Goal: Obtain resource: Obtain resource

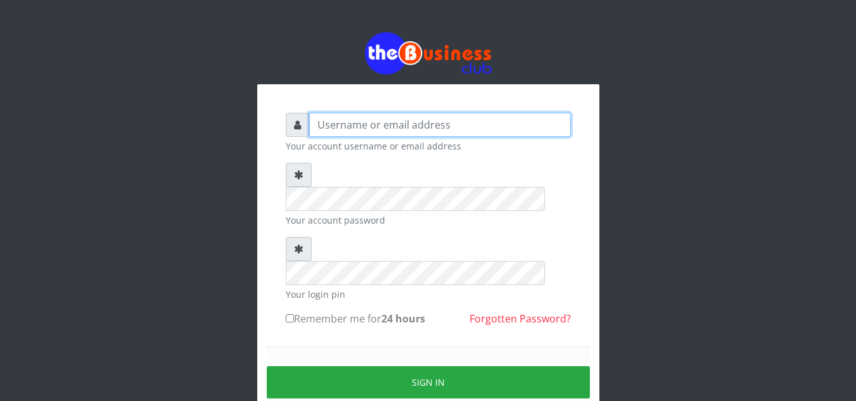
type input "[EMAIL_ADDRESS][DOMAIN_NAME]"
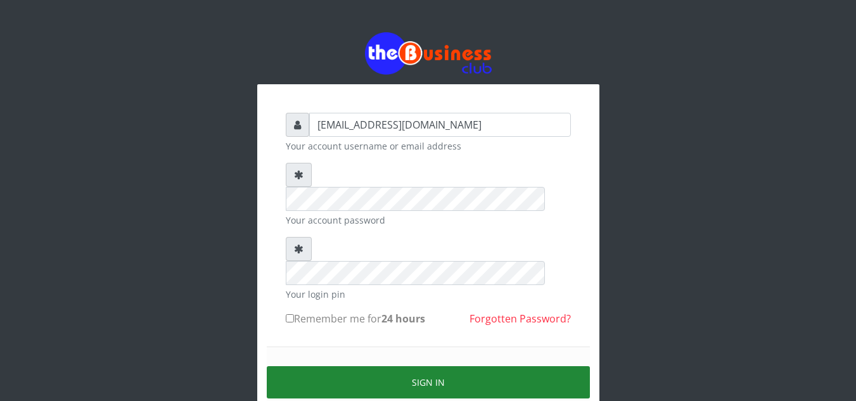
click at [427, 366] on button "Sign in" at bounding box center [428, 382] width 323 height 32
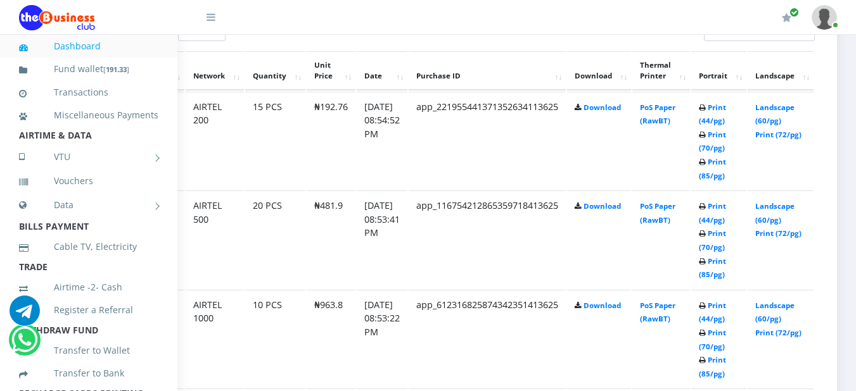
scroll to position [684, 85]
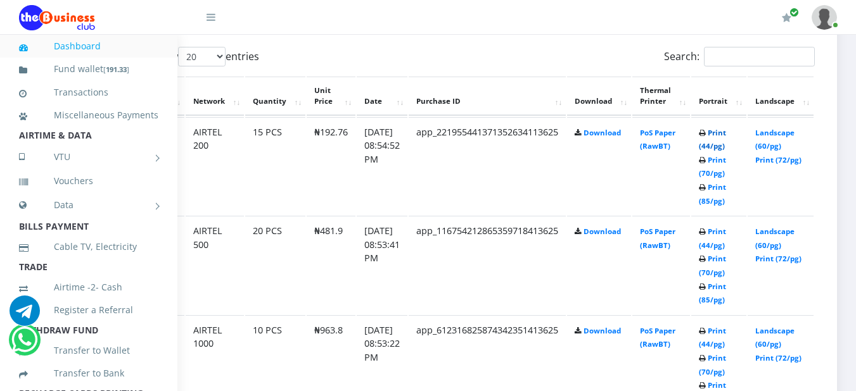
click at [715, 139] on link "Print (44/pg)" at bounding box center [712, 139] width 27 height 23
click at [709, 238] on link "Print (44/pg)" at bounding box center [712, 238] width 27 height 23
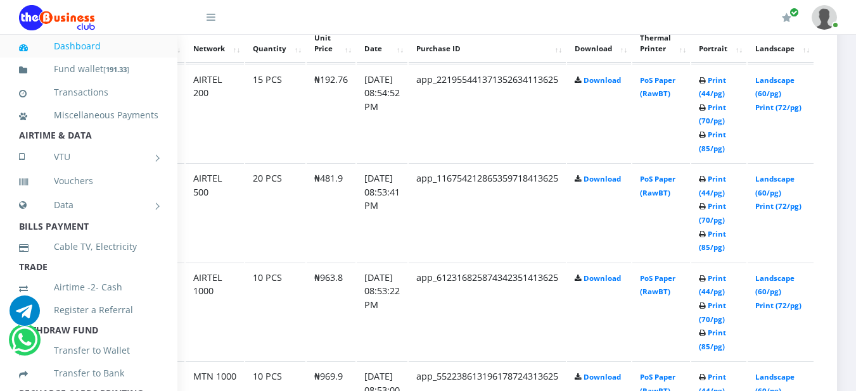
scroll to position [735, 85]
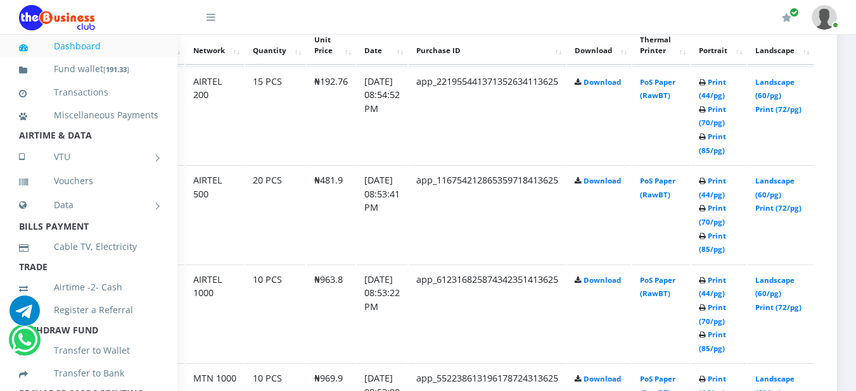
click at [710, 289] on td "Print (44/pg) Print (70/pg) Print (85/pg)" at bounding box center [718, 314] width 55 height 98
click at [709, 282] on link "Print (44/pg)" at bounding box center [712, 287] width 27 height 23
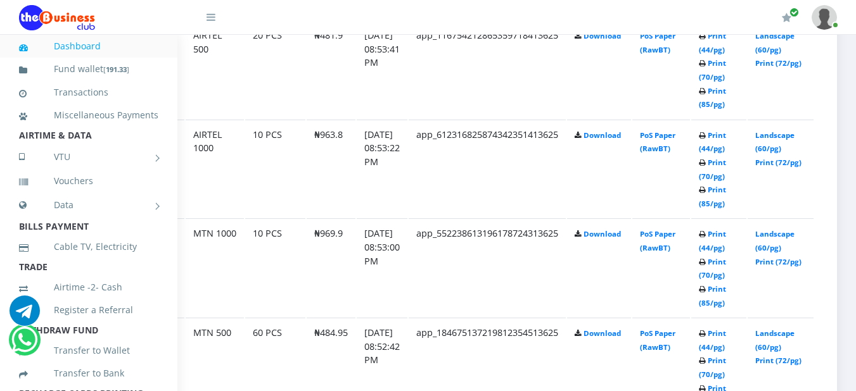
scroll to position [884, 85]
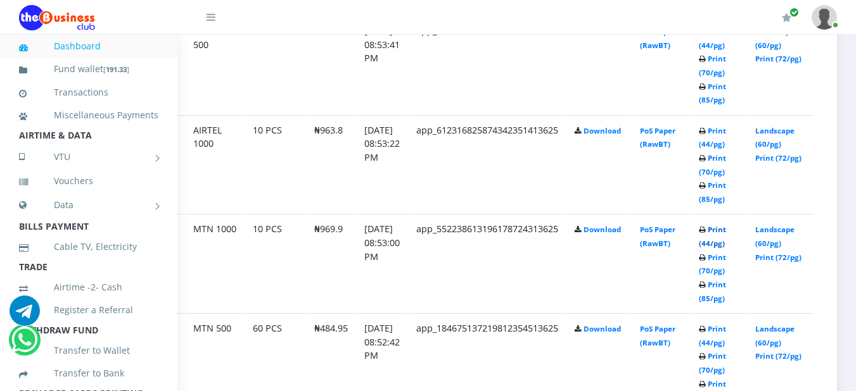
click at [708, 234] on link "Print (44/pg)" at bounding box center [712, 236] width 27 height 23
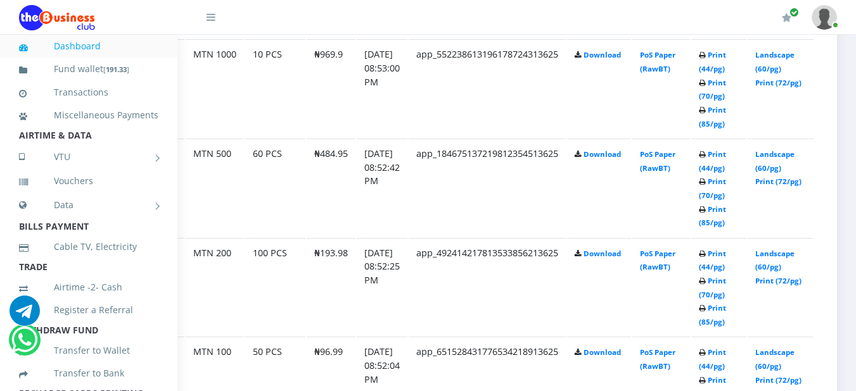
scroll to position [1062, 85]
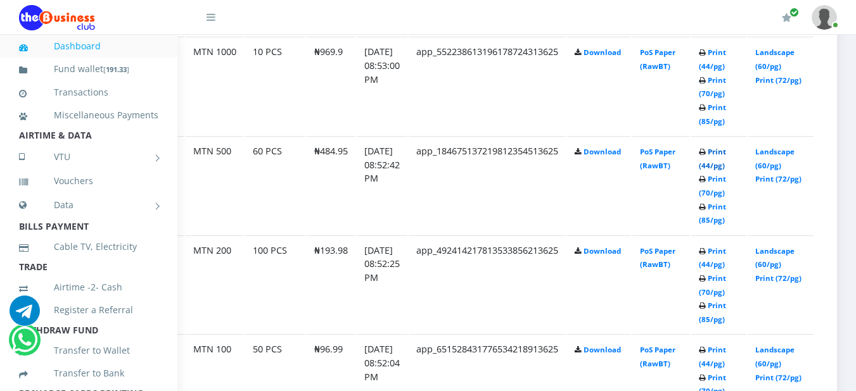
click at [718, 153] on link "Print (44/pg)" at bounding box center [712, 158] width 27 height 23
click at [715, 255] on link "Print (44/pg)" at bounding box center [712, 257] width 27 height 23
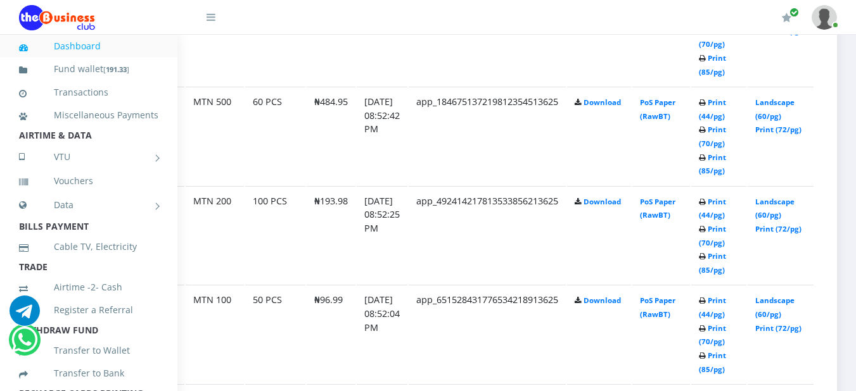
scroll to position [1112, 85]
click at [713, 300] on link "Print (44/pg)" at bounding box center [712, 306] width 27 height 23
